Goal: Navigation & Orientation: Find specific page/section

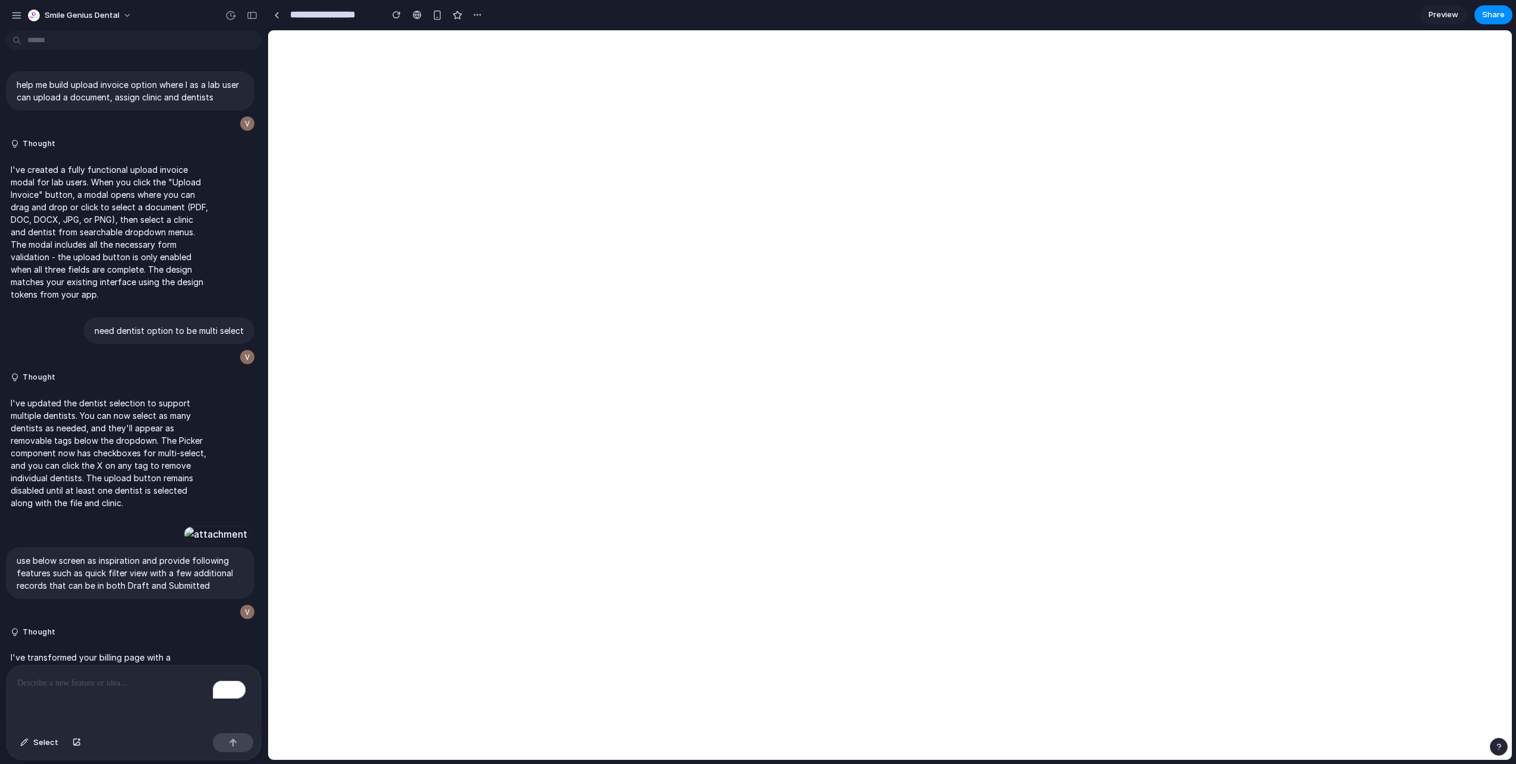
scroll to position [1265, 0]
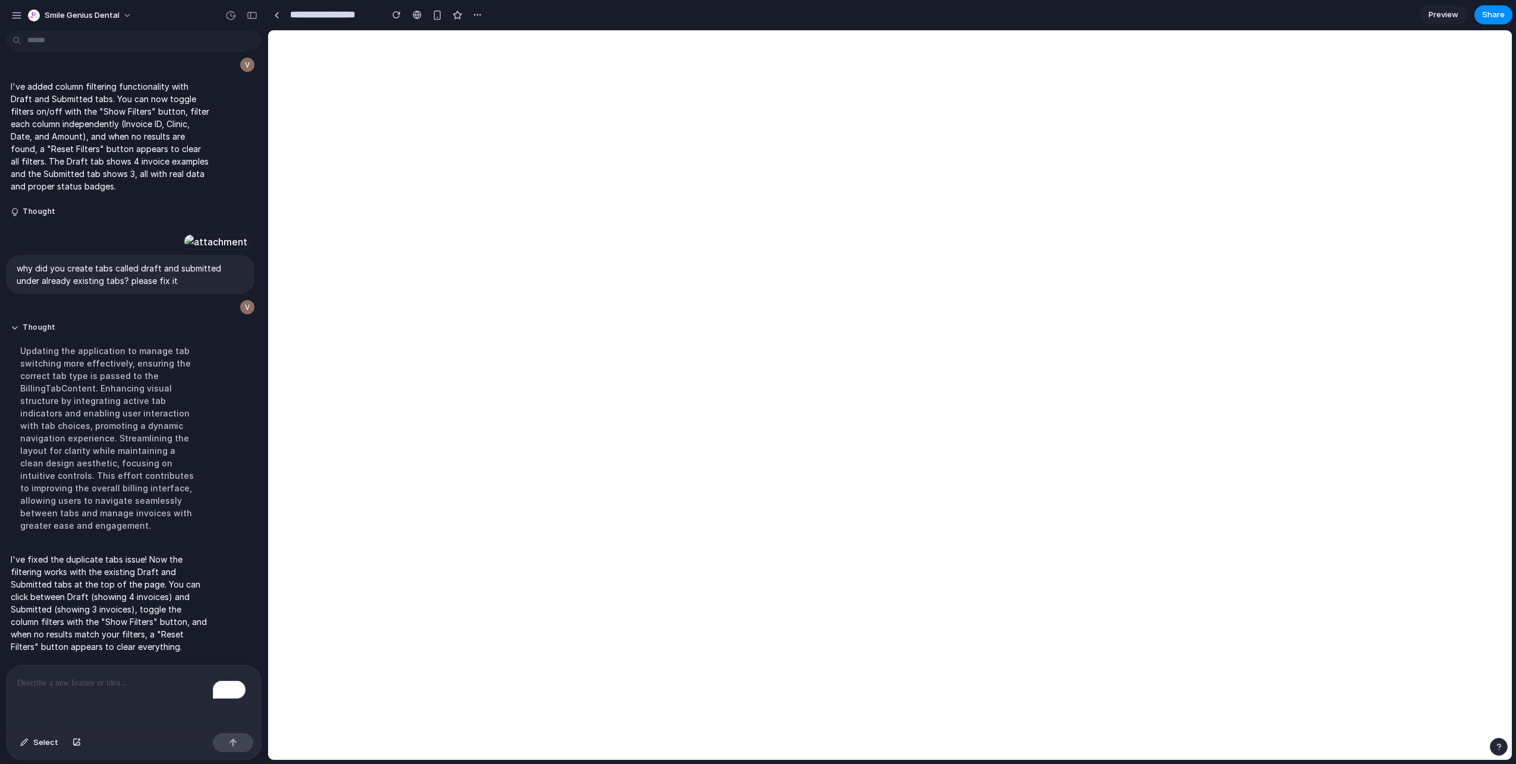
click at [62, 694] on div "To enrich screen reader interactions, please activate Accessibility in Grammarl…" at bounding box center [134, 697] width 254 height 63
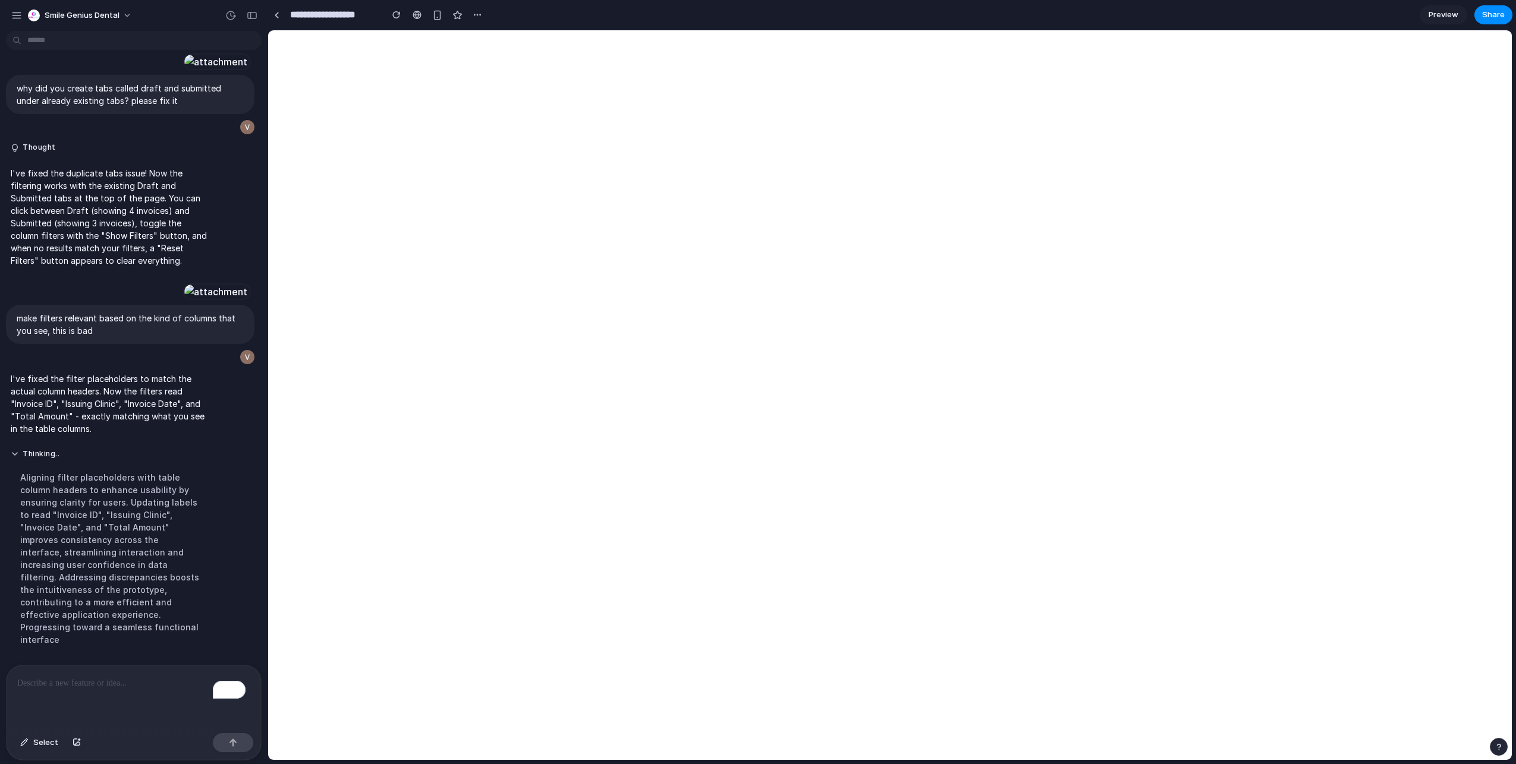
scroll to position [1472, 0]
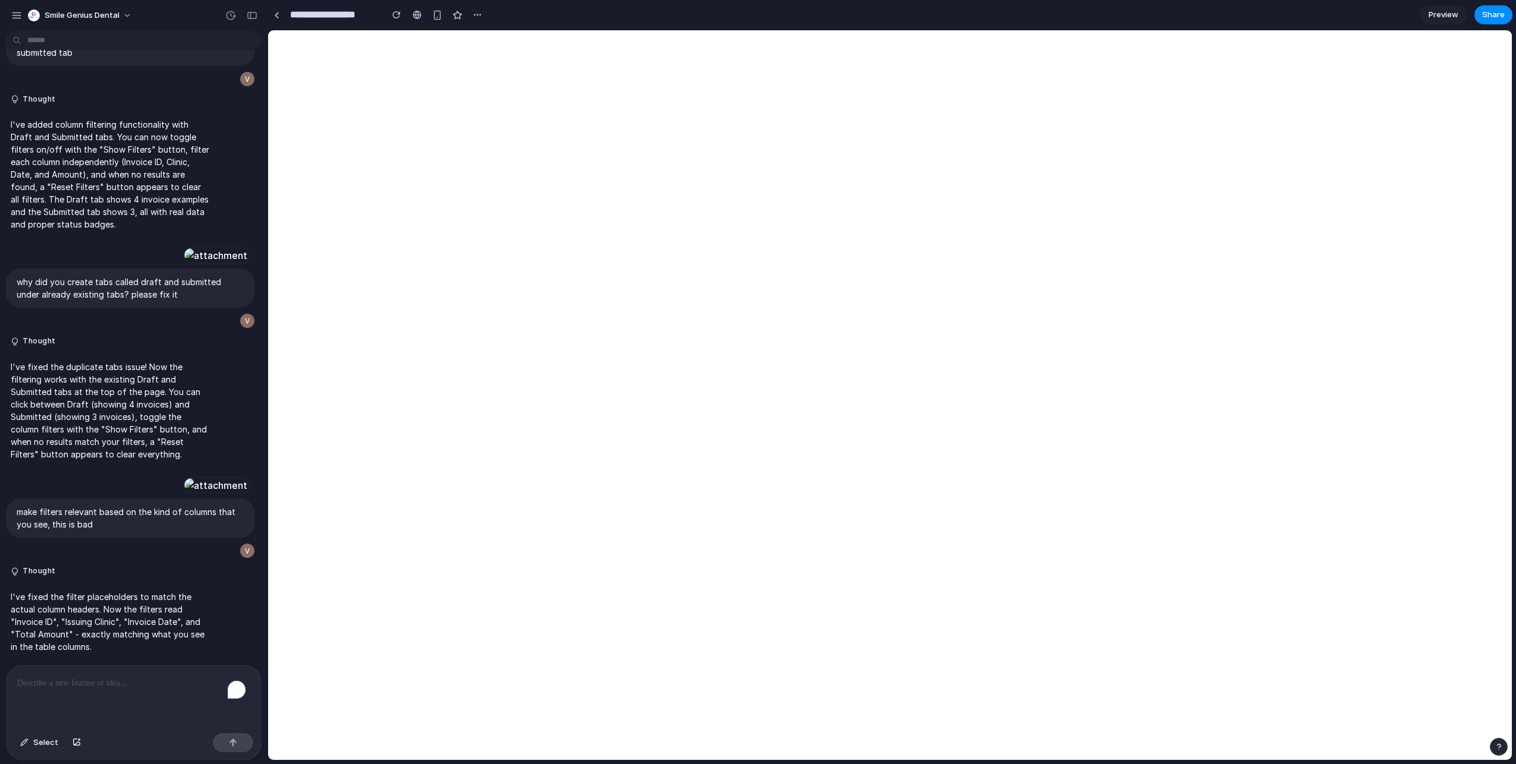
scroll to position [1266, 0]
click at [279, 15] on link at bounding box center [276, 15] width 18 height 18
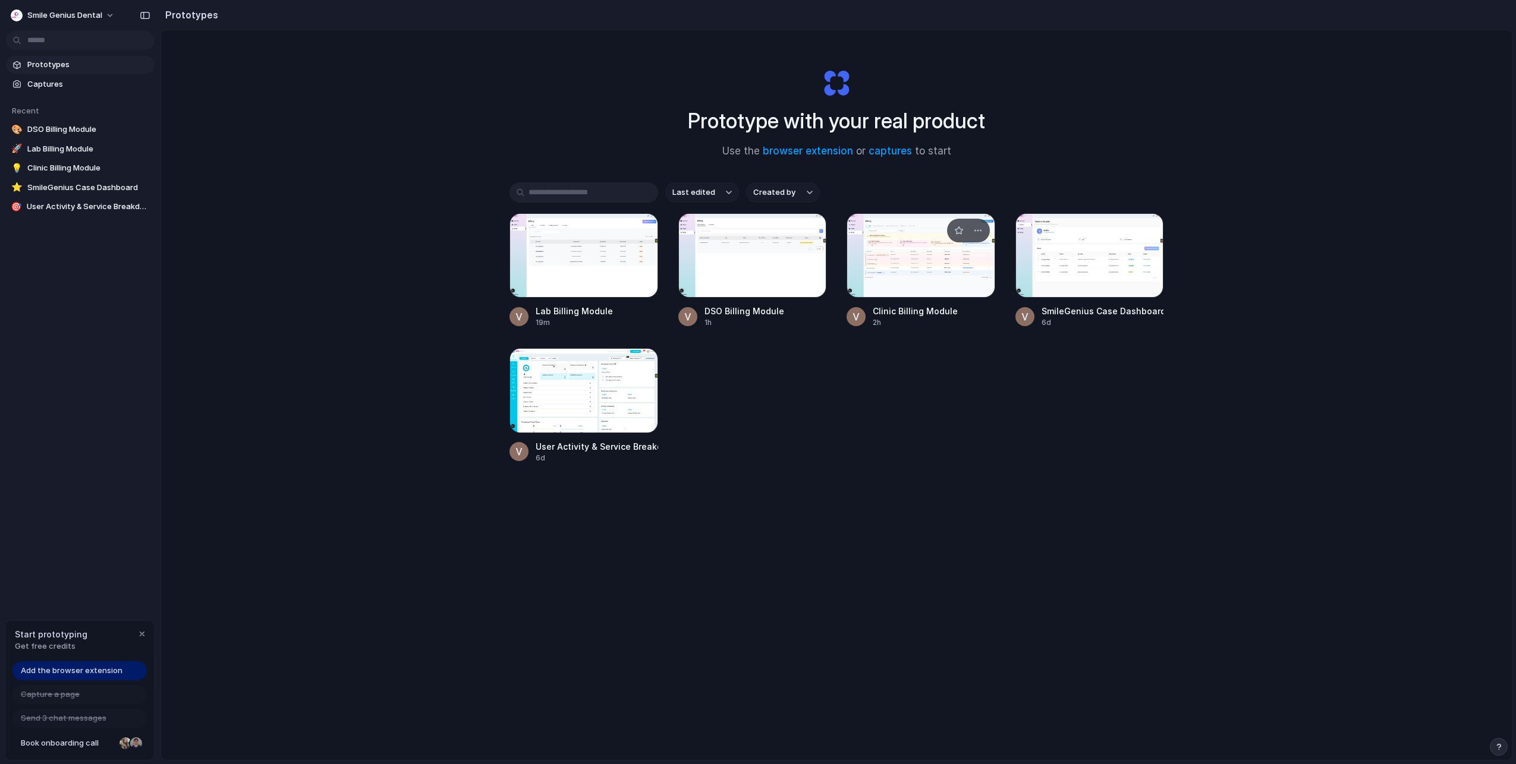
click at [927, 263] on div at bounding box center [920, 255] width 149 height 84
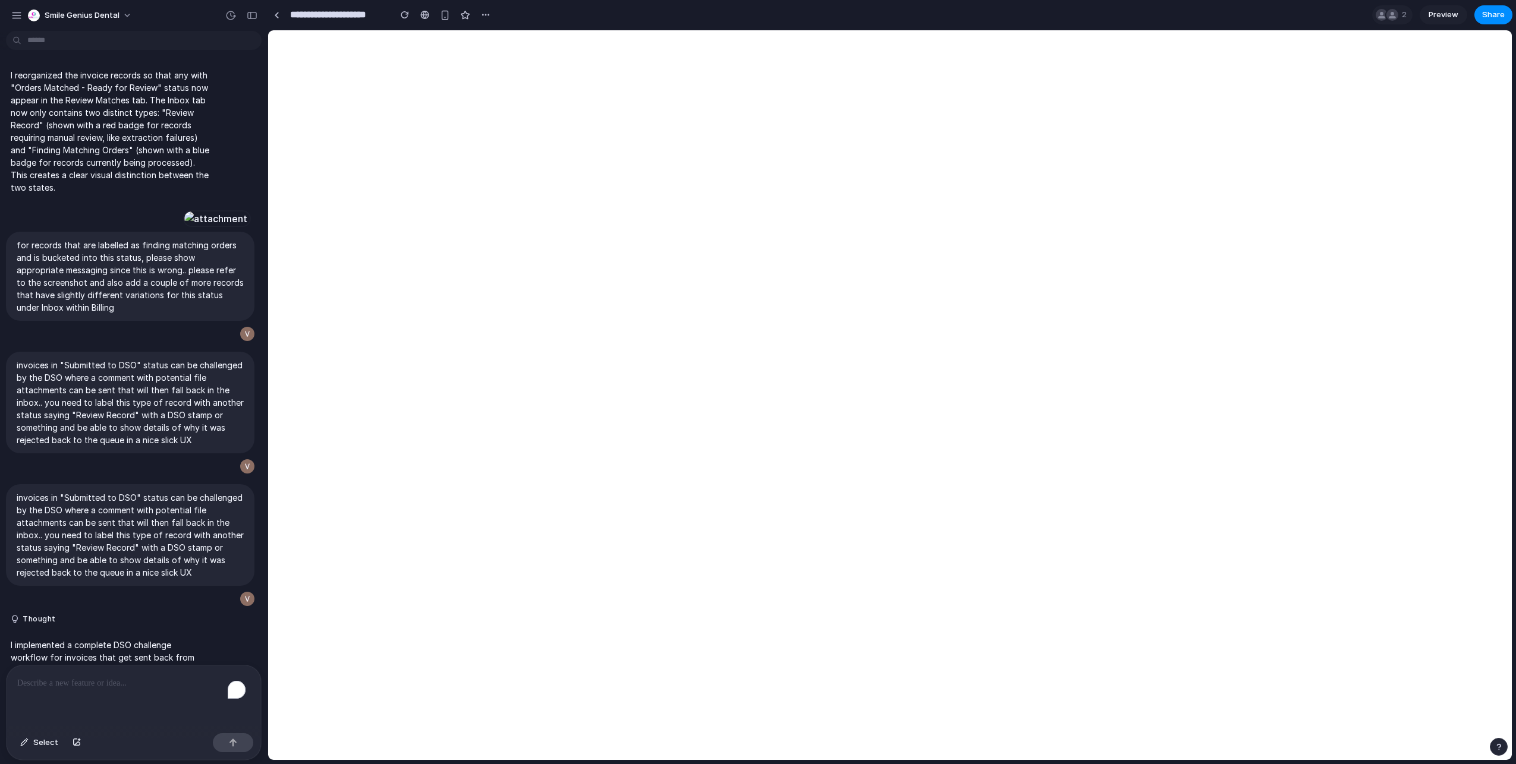
scroll to position [7411, 0]
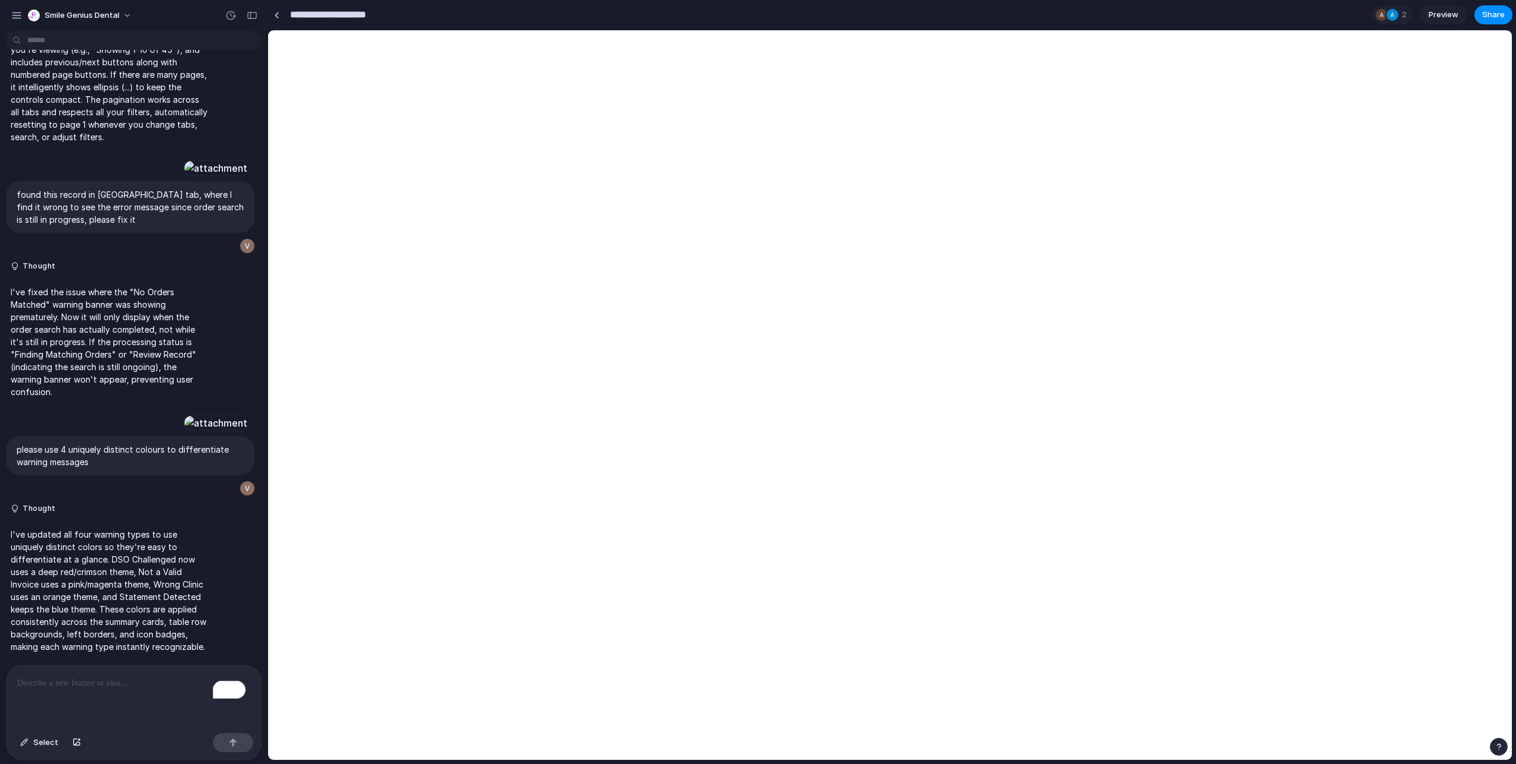
click at [288, 12] on input "**********" at bounding box center [337, 14] width 99 height 21
click at [276, 17] on div at bounding box center [276, 15] width 5 height 7
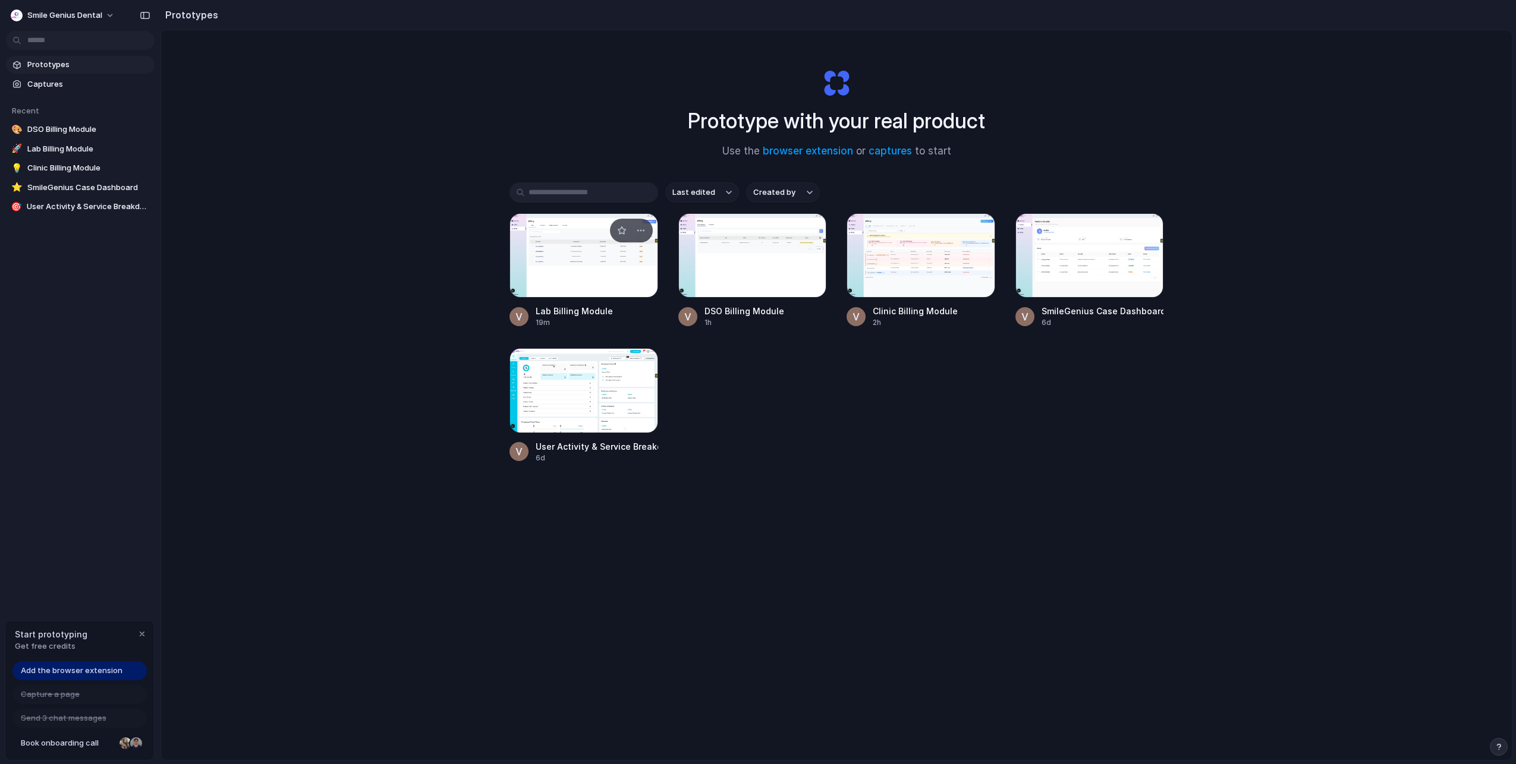
click at [618, 286] on div at bounding box center [583, 255] width 149 height 84
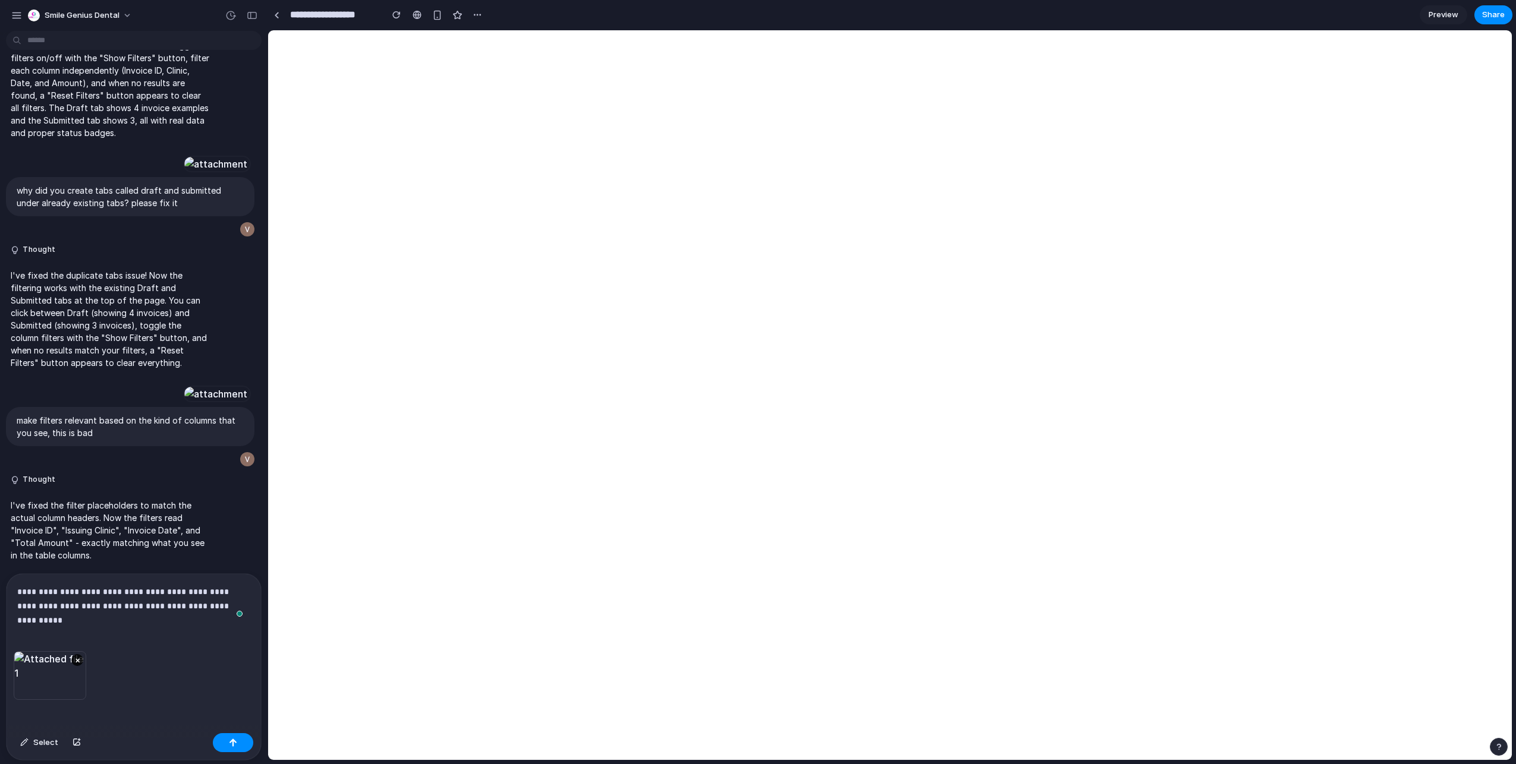
scroll to position [1360, 0]
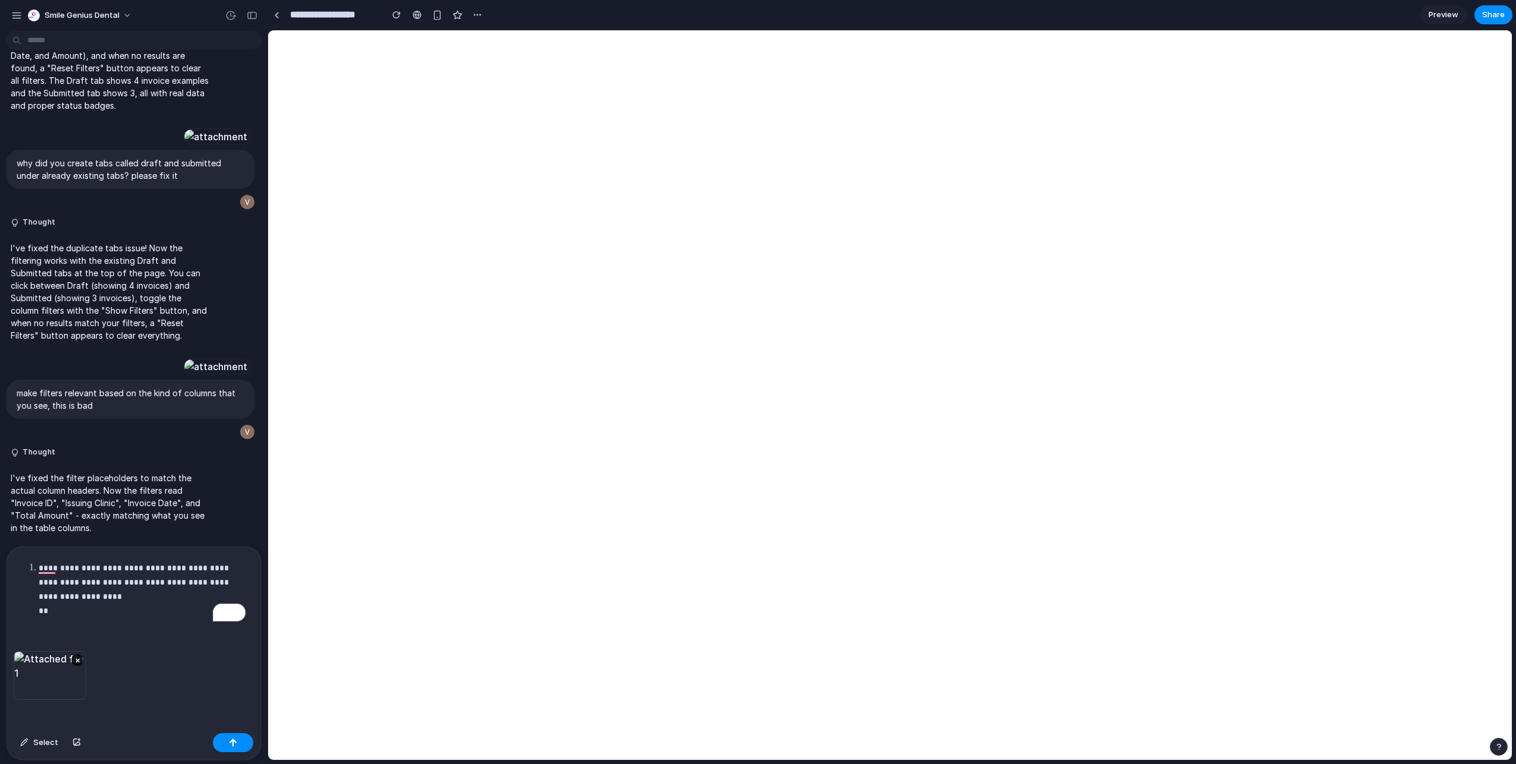
click at [101, 602] on p "**********" at bounding box center [142, 589] width 207 height 57
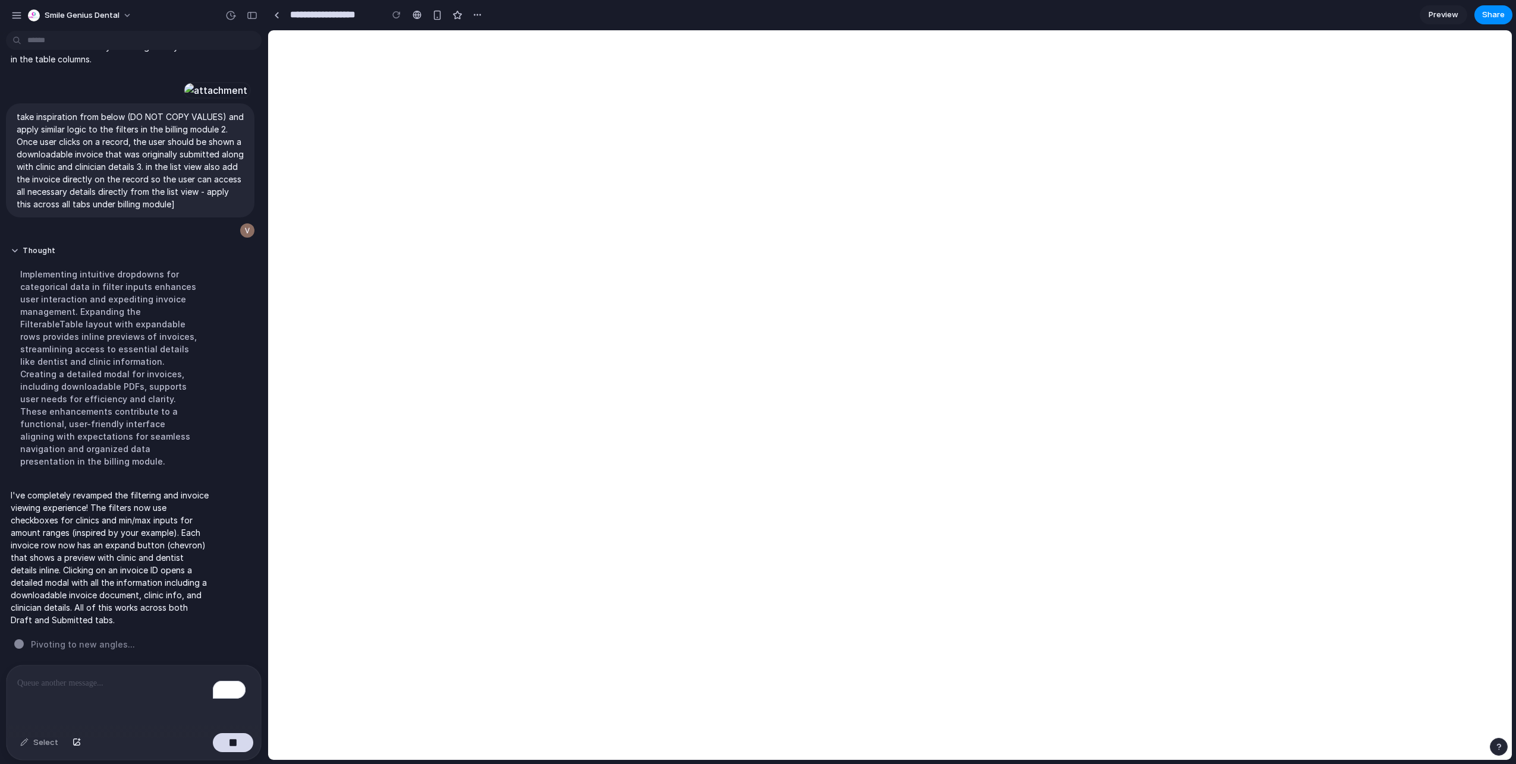
scroll to position [1842, 0]
